Goal: Transaction & Acquisition: Purchase product/service

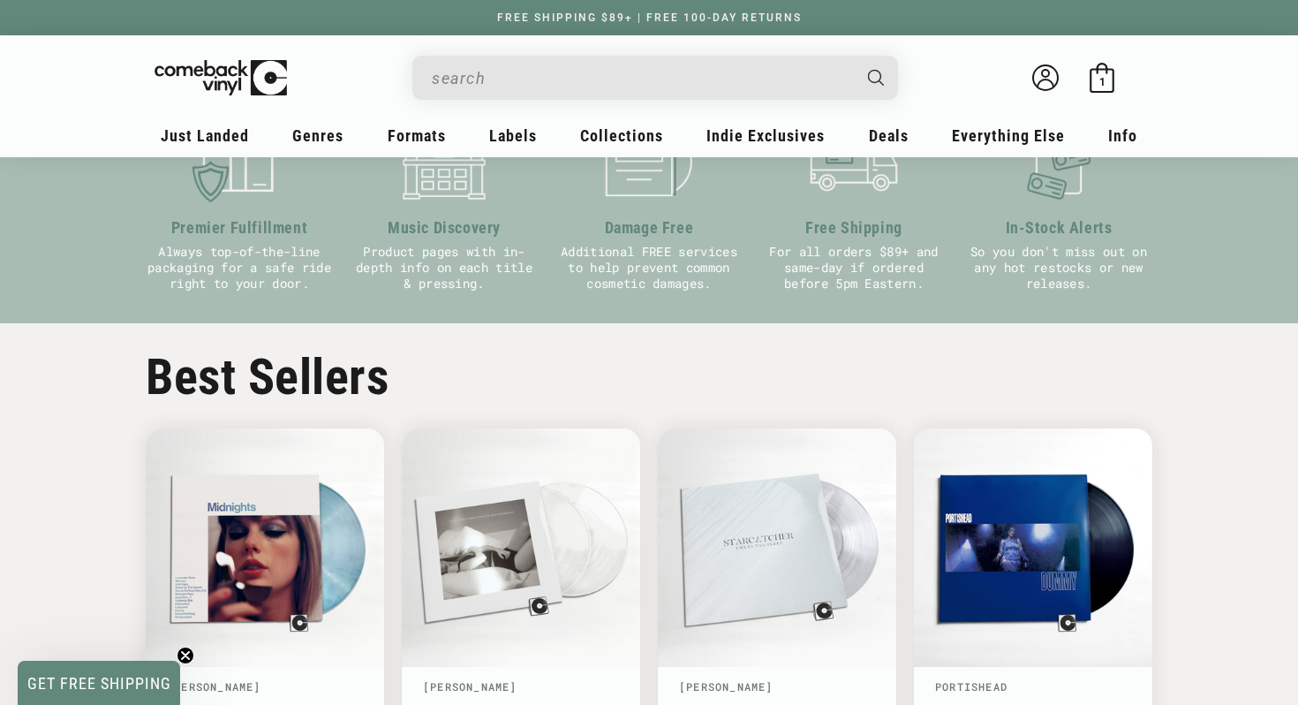
scroll to position [713, 0]
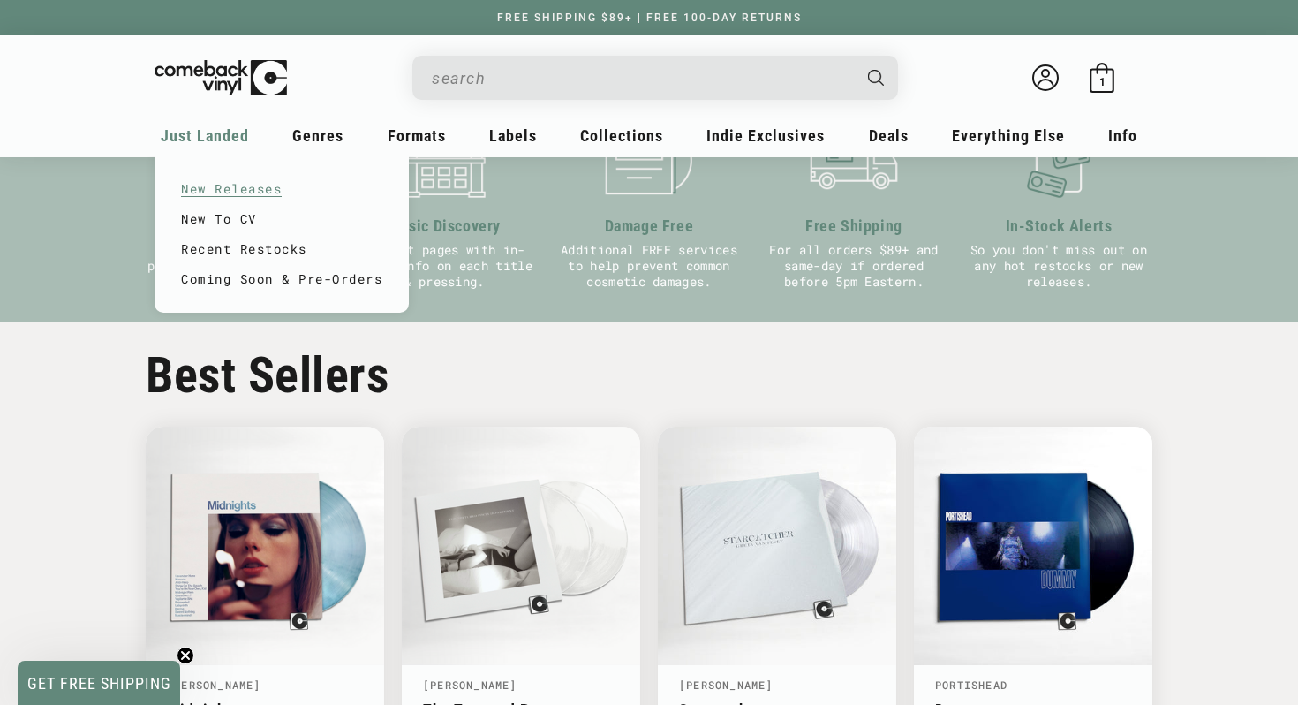
click at [230, 185] on link "New Releases" at bounding box center [281, 189] width 201 height 30
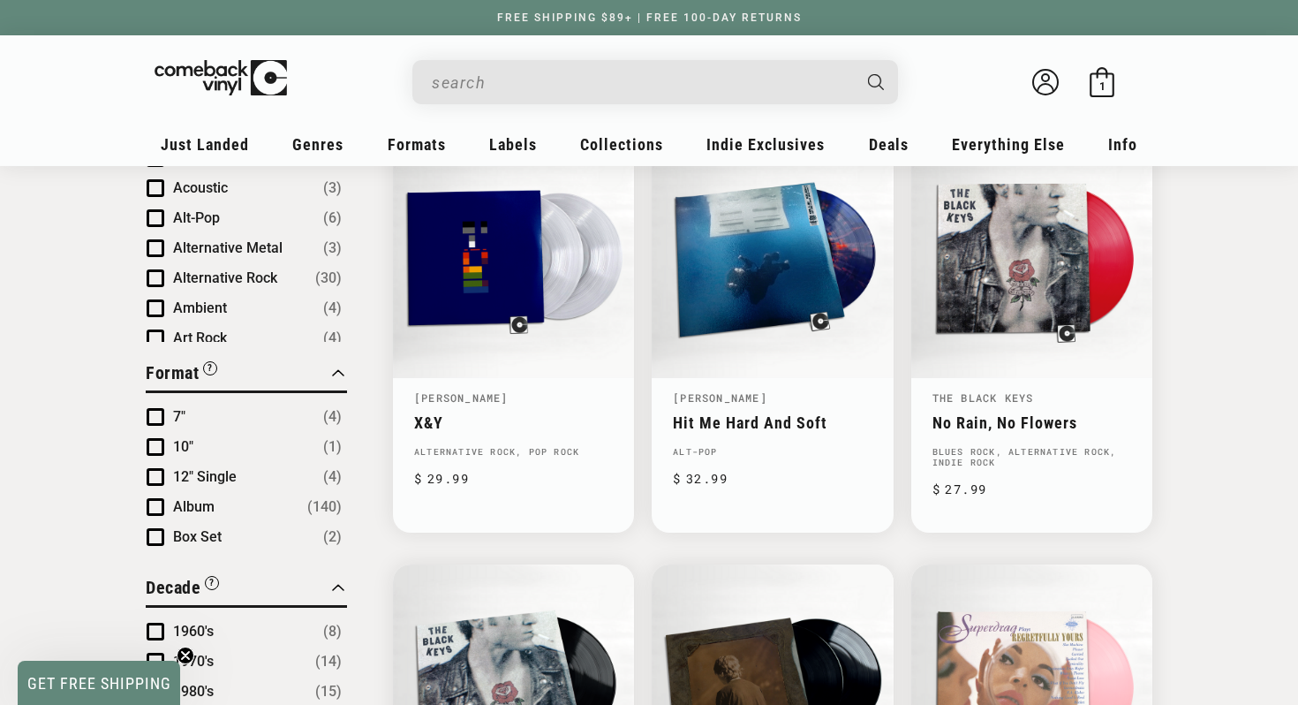
scroll to position [659, 0]
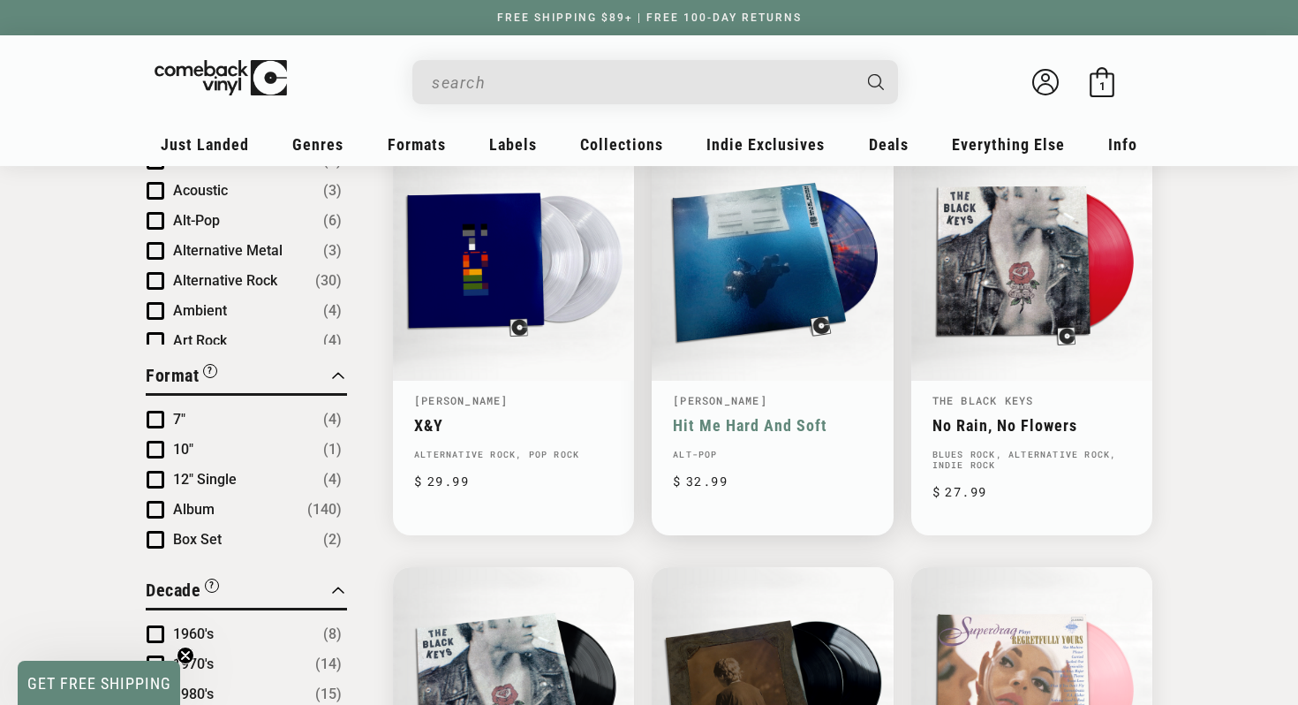
click at [741, 416] on link "Hit Me Hard And Soft" at bounding box center [772, 425] width 199 height 19
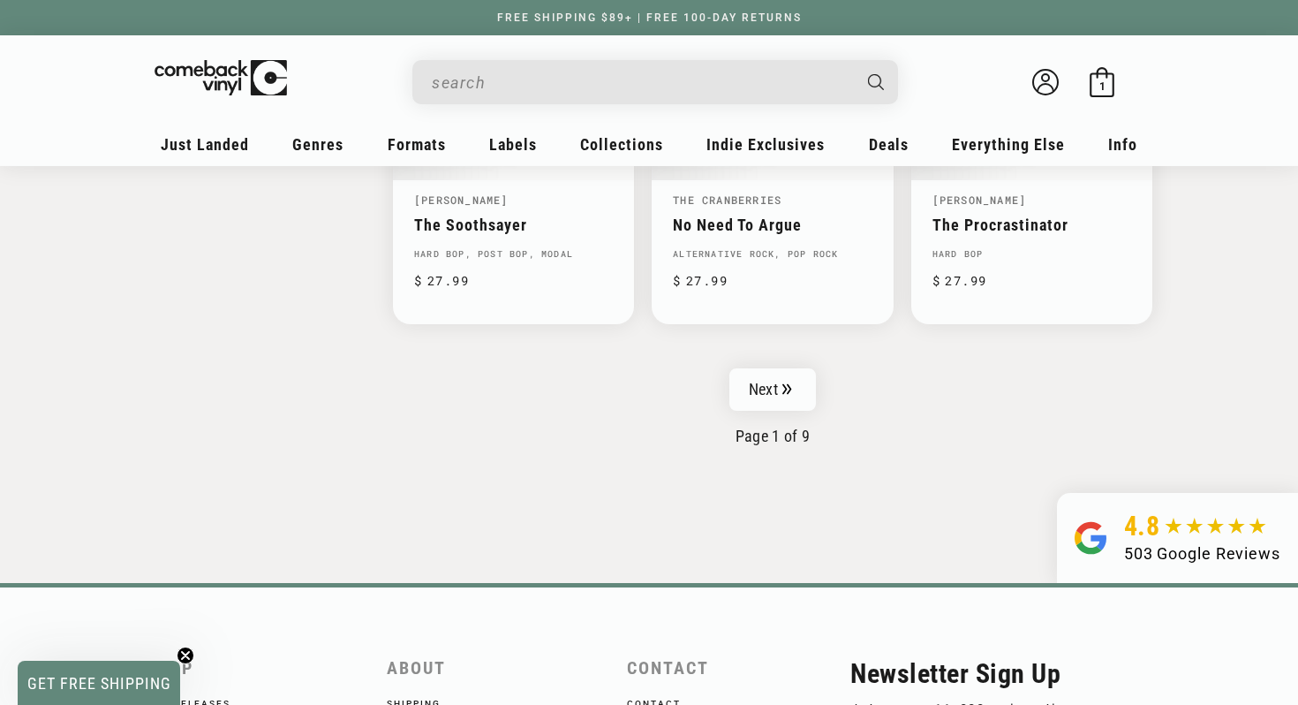
scroll to position [2990, 0]
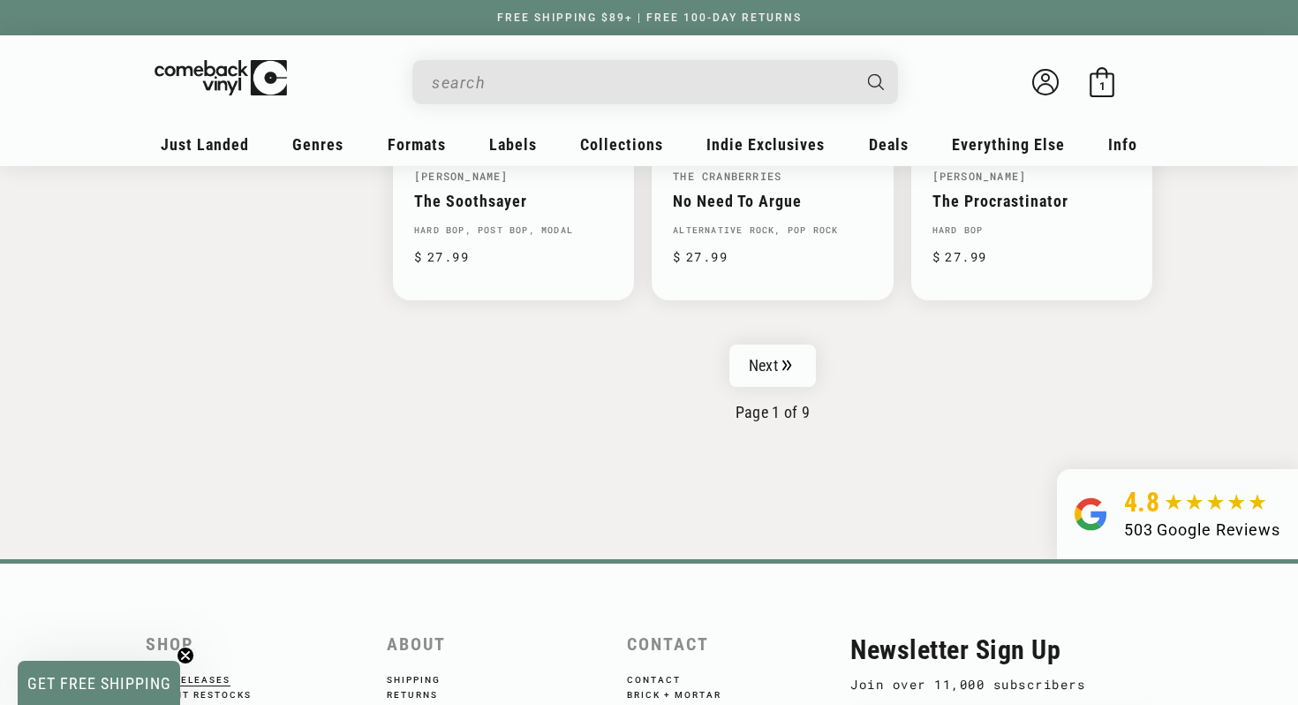
click at [636, 75] on input "Search" at bounding box center [641, 82] width 419 height 36
type input "conan gray"
click at [856, 60] on button "Search" at bounding box center [878, 82] width 44 height 44
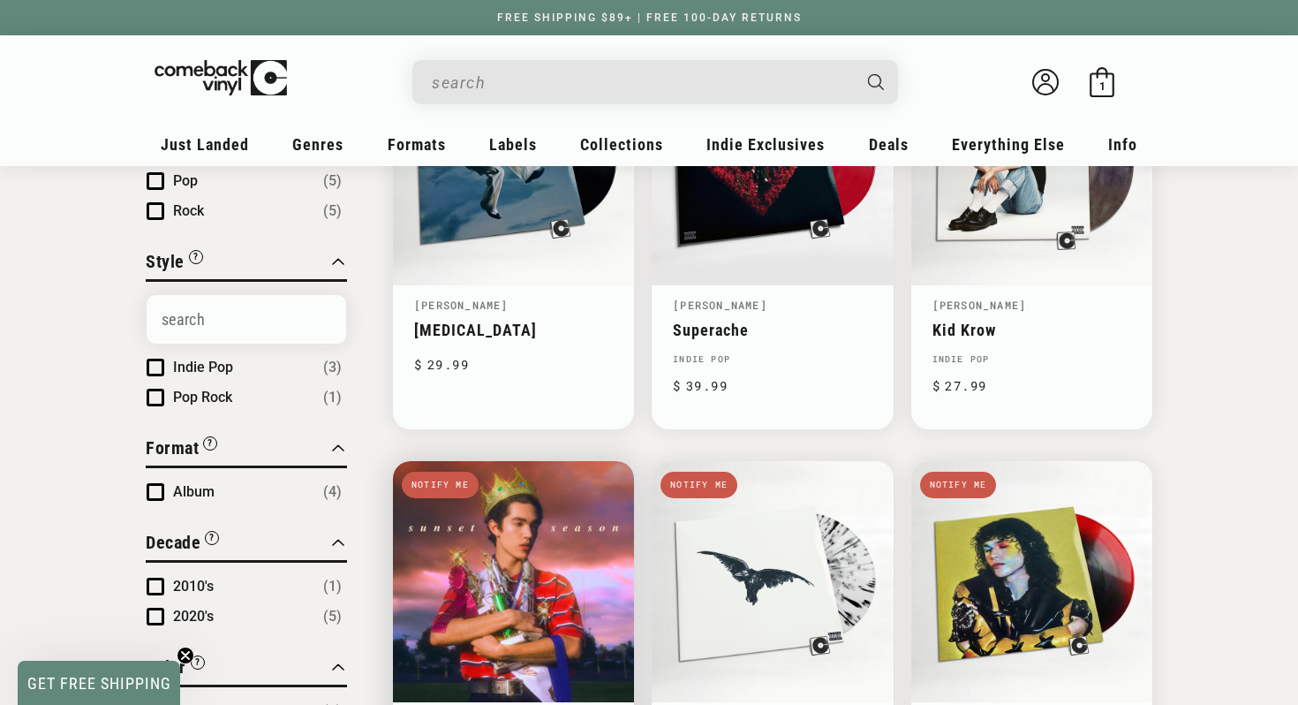
scroll to position [329, 0]
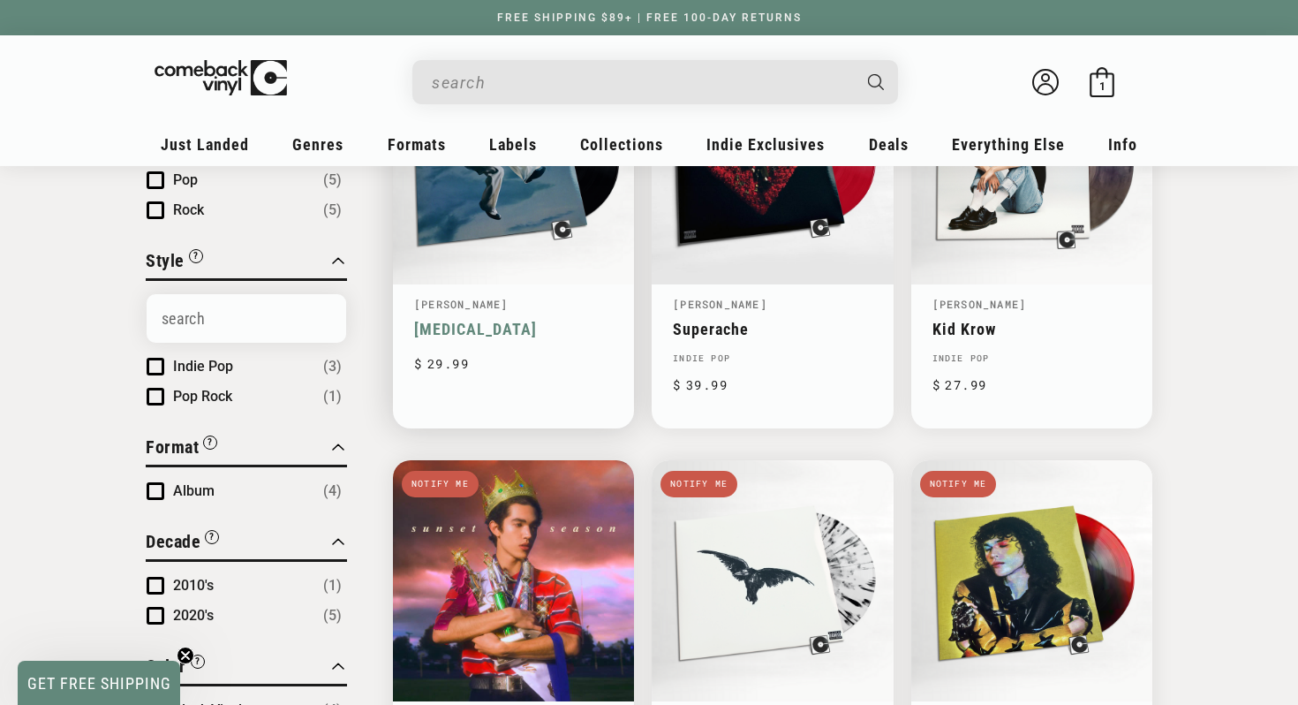
click at [502, 320] on link "Wishbone" at bounding box center [513, 329] width 199 height 19
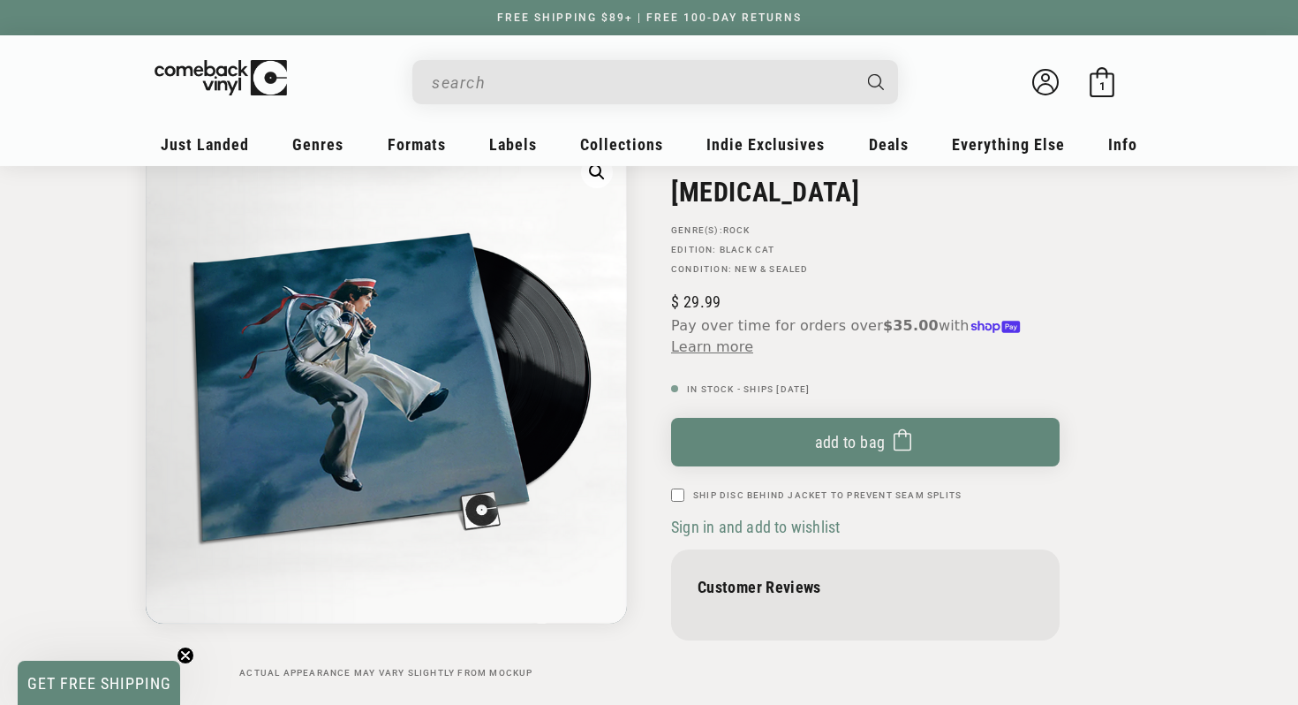
scroll to position [149, 0]
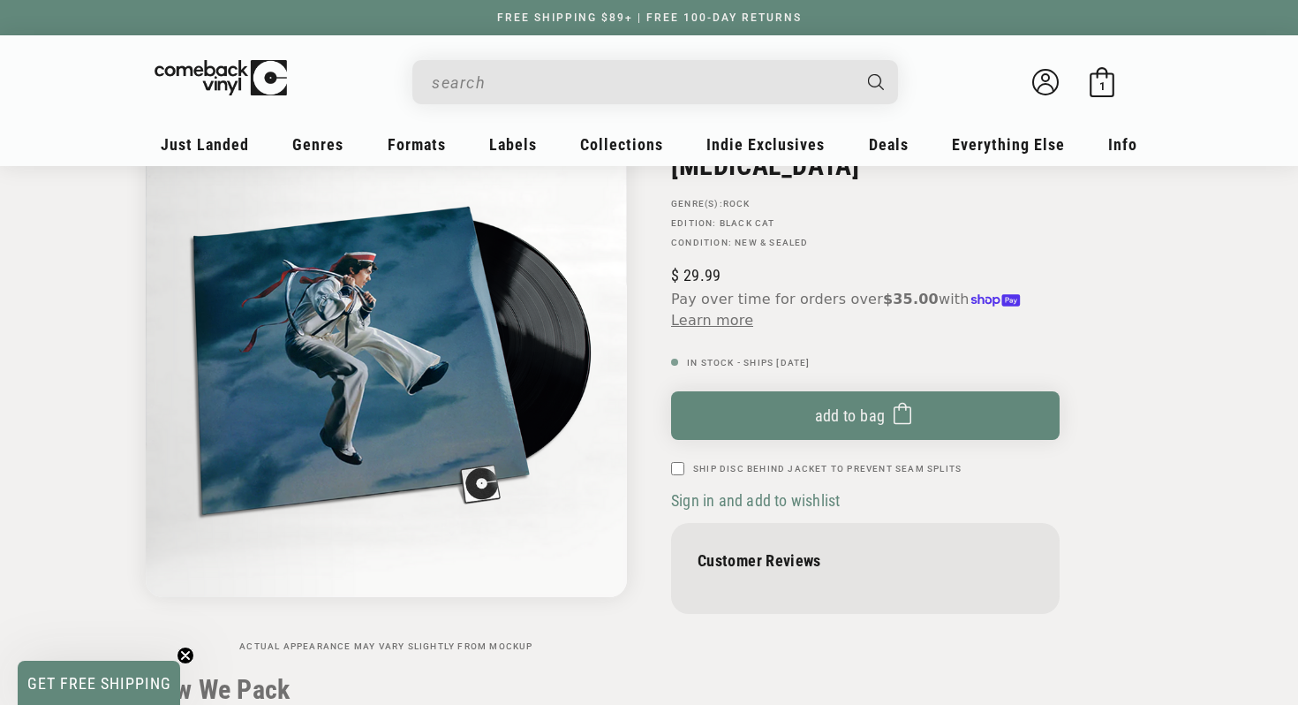
click at [631, 77] on input "Search" at bounding box center [641, 82] width 419 height 36
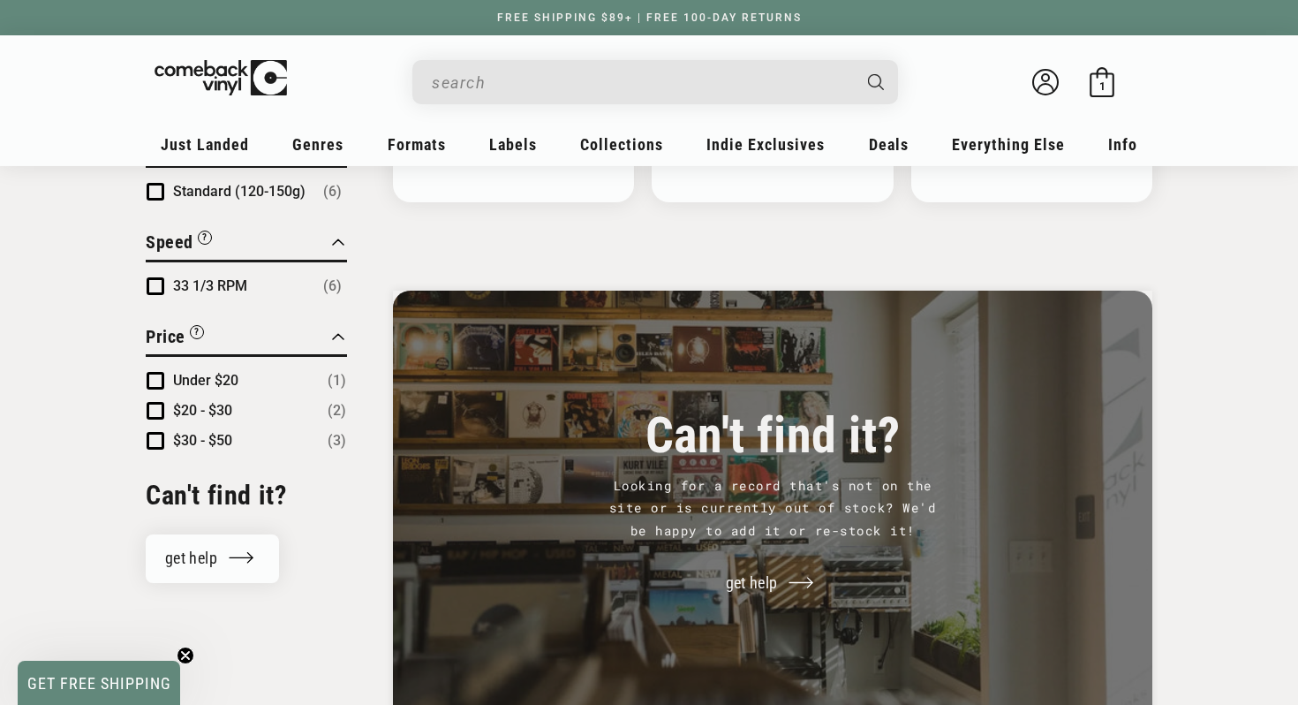
scroll to position [1001, 0]
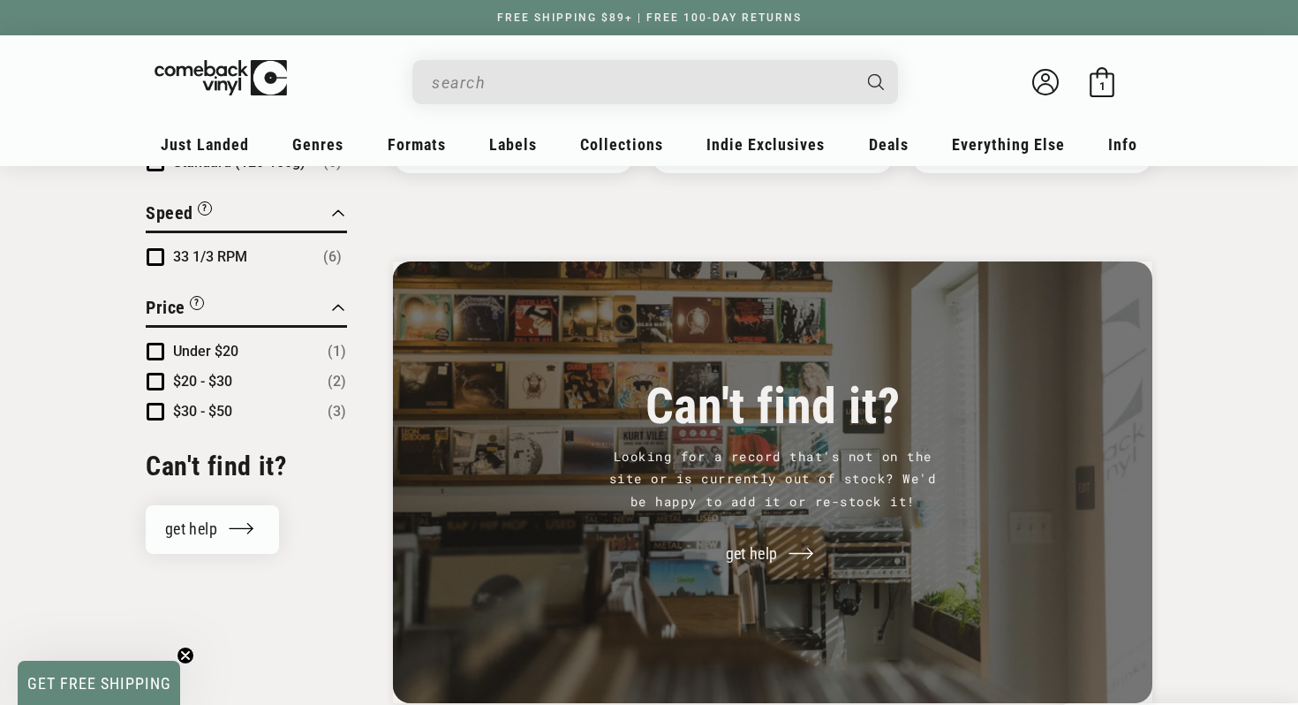
click at [480, 82] on input "Search" at bounding box center [641, 82] width 419 height 36
